Goal: Find specific page/section: Find specific page/section

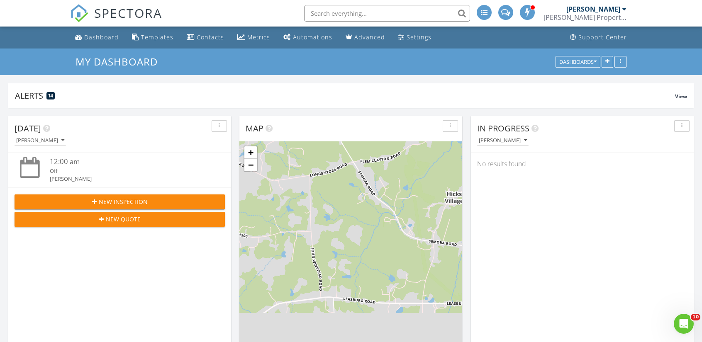
click at [372, 11] on input "text" at bounding box center [387, 13] width 166 height 17
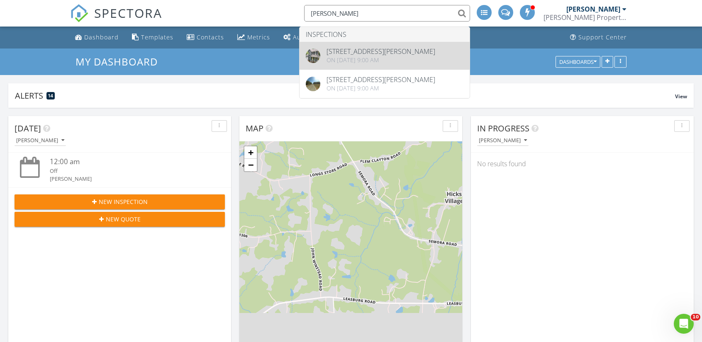
type input "wrenn"
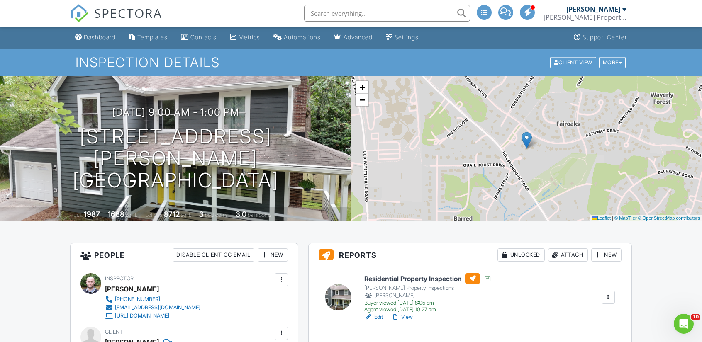
click at [412, 282] on h6 "Residential Property Inspection" at bounding box center [427, 278] width 127 height 11
